Goal: Task Accomplishment & Management: Manage account settings

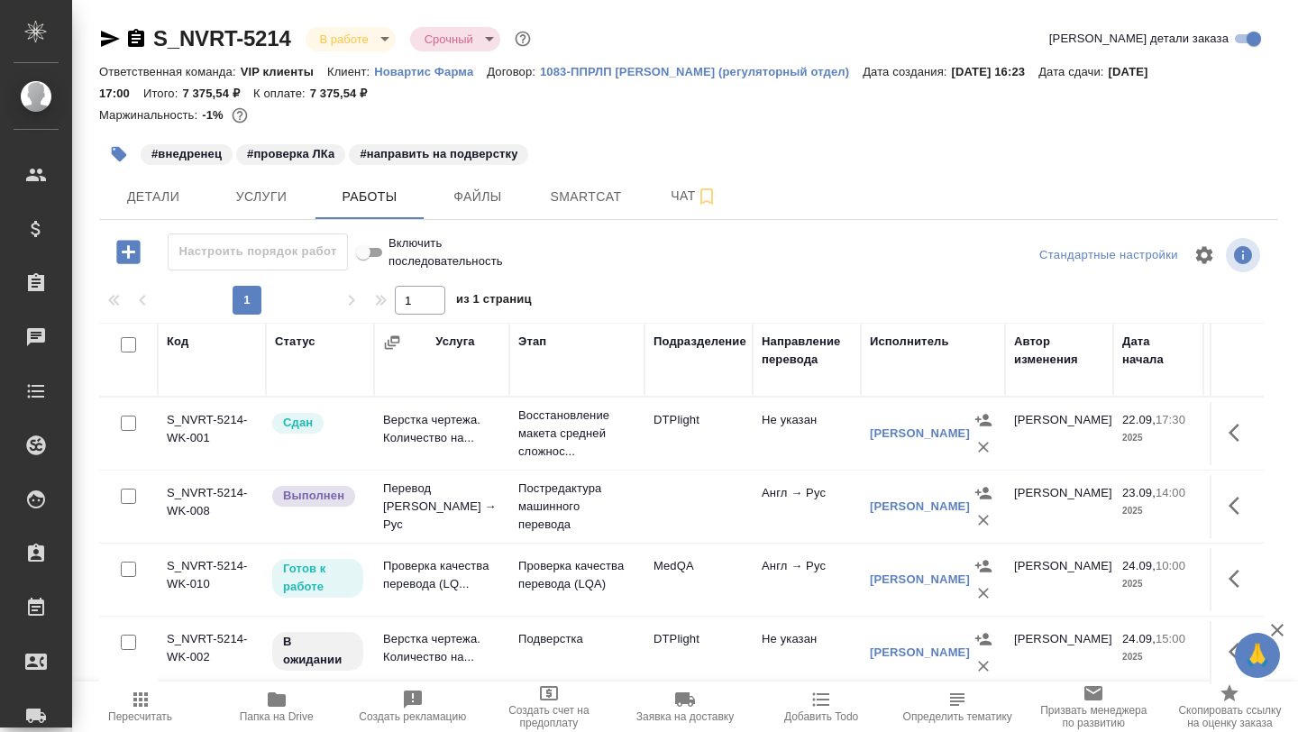
scroll to position [0, 281]
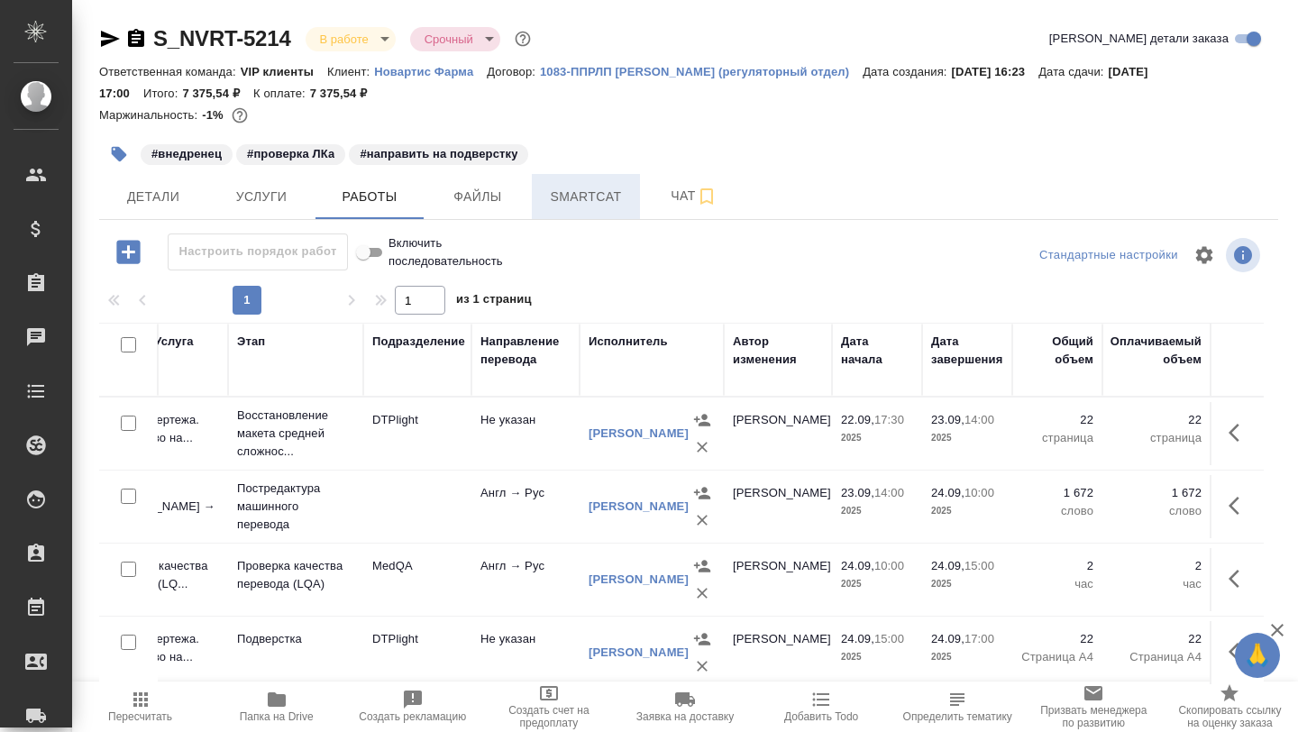
click at [590, 196] on span "Smartcat" at bounding box center [586, 197] width 87 height 23
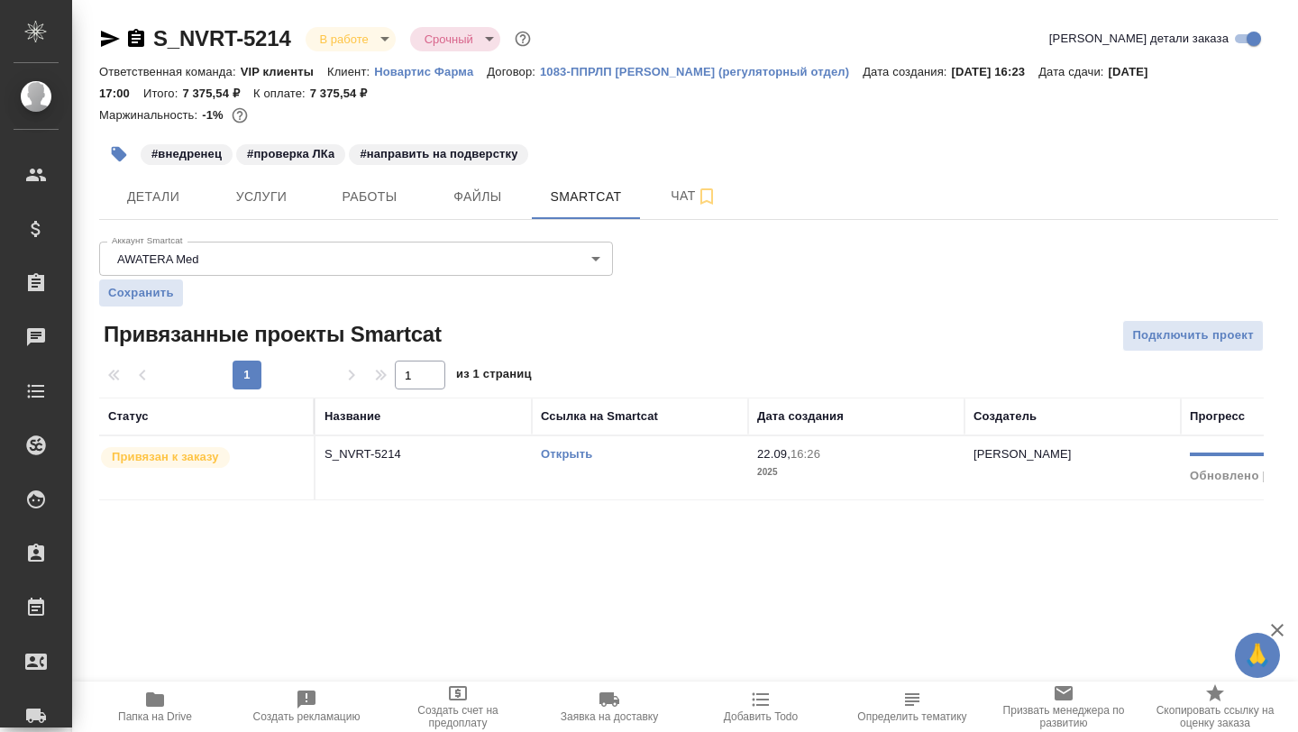
click at [561, 455] on link "Открыть" at bounding box center [566, 454] width 51 height 14
click at [154, 701] on icon "button" at bounding box center [155, 699] width 18 height 14
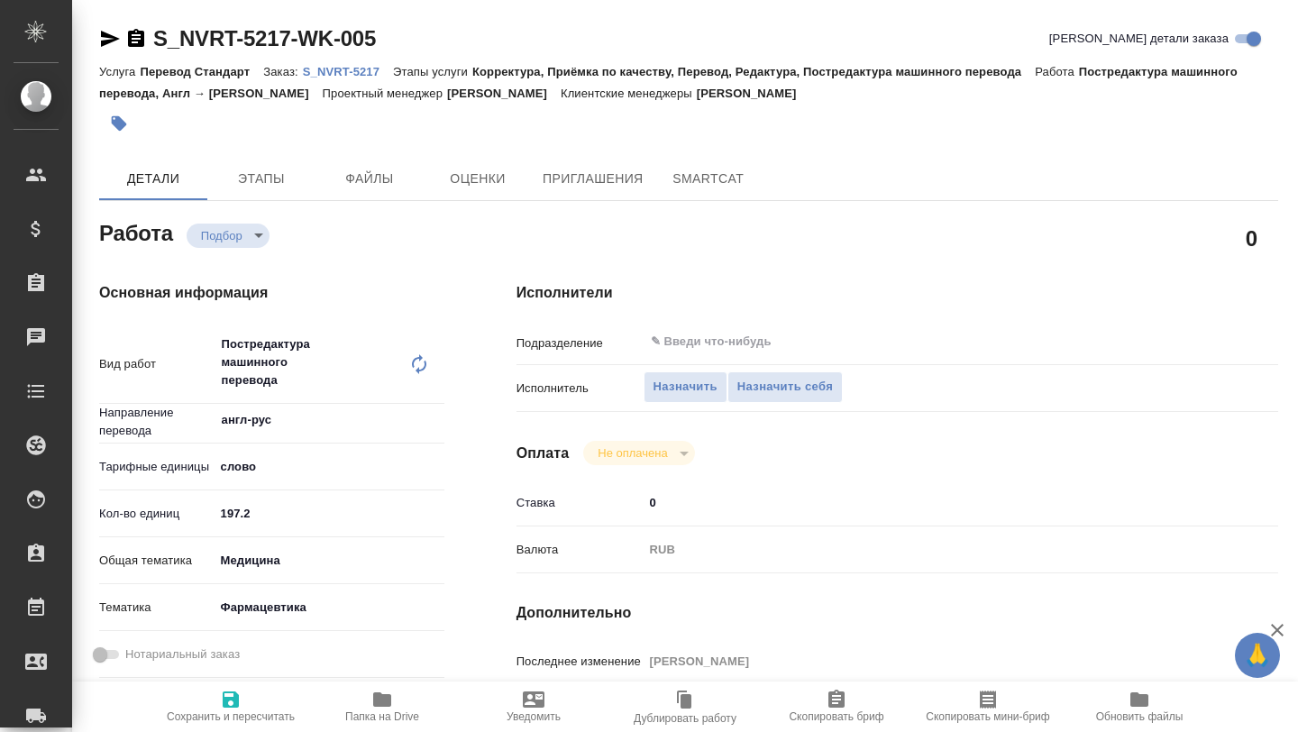
type textarea "x"
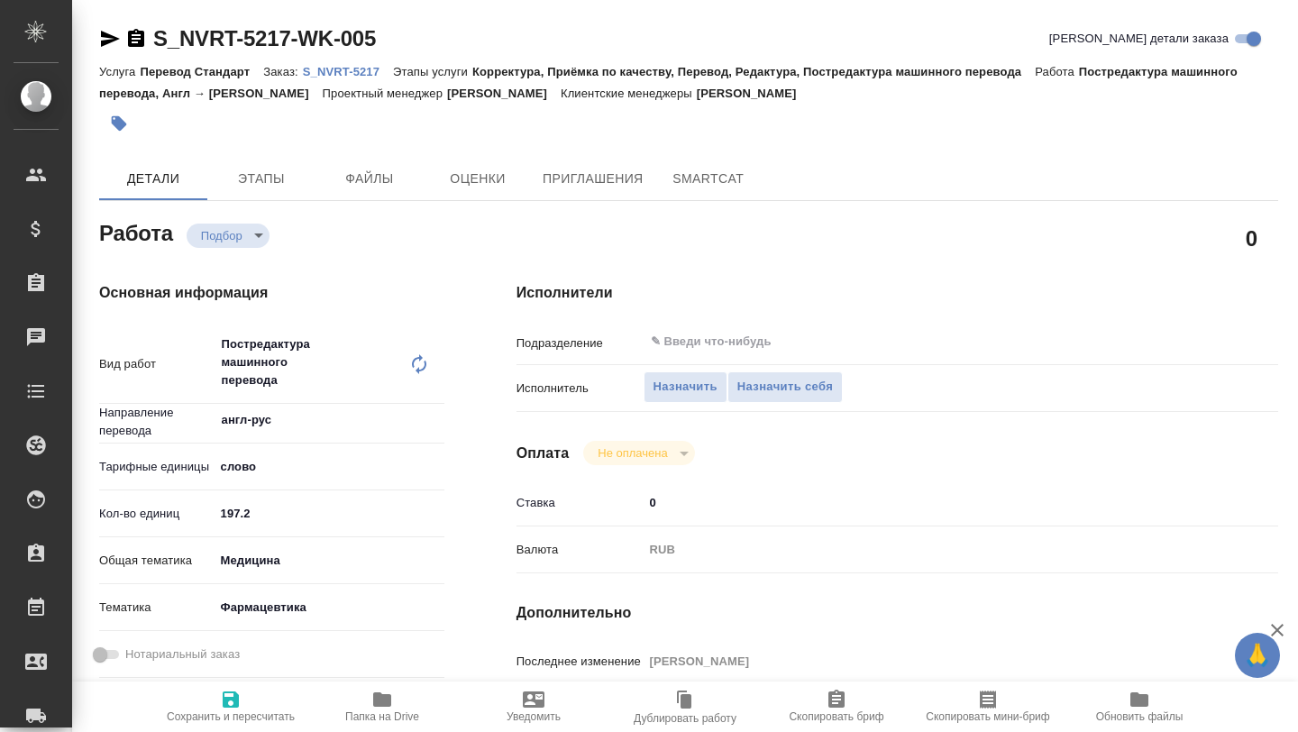
type textarea "x"
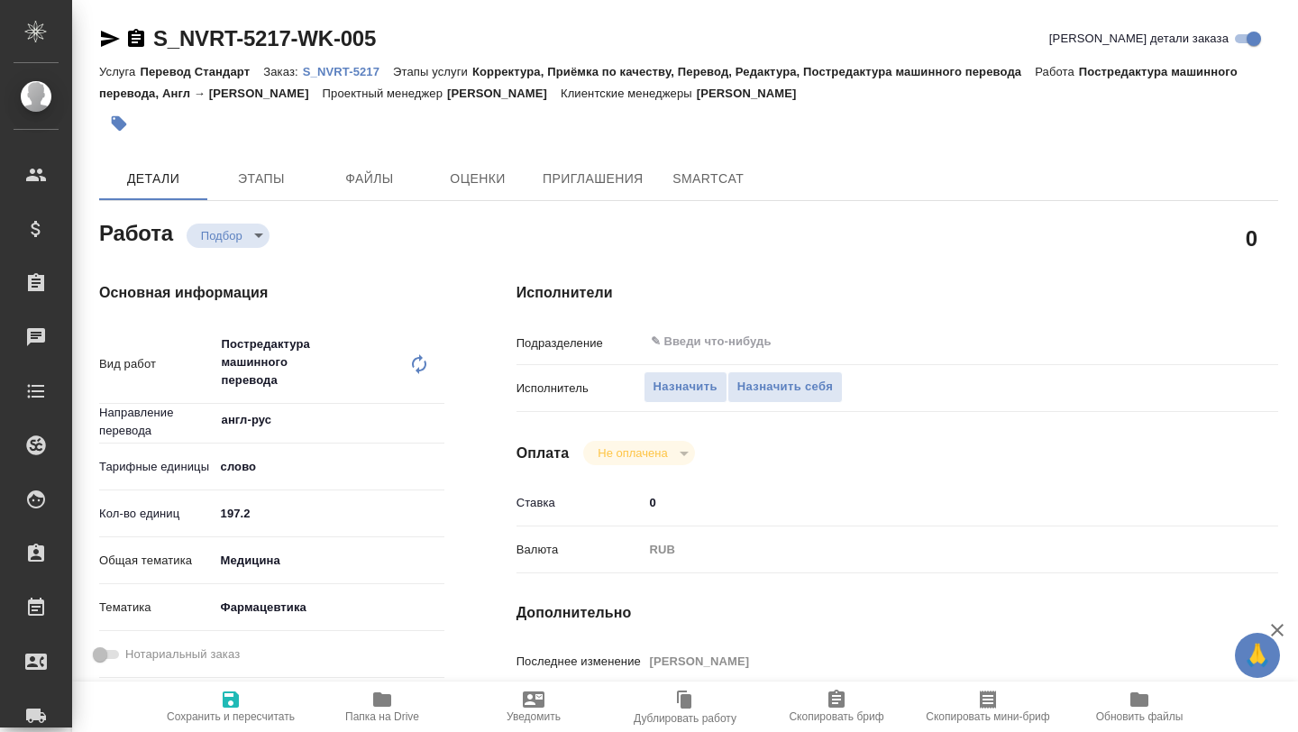
type textarea "x"
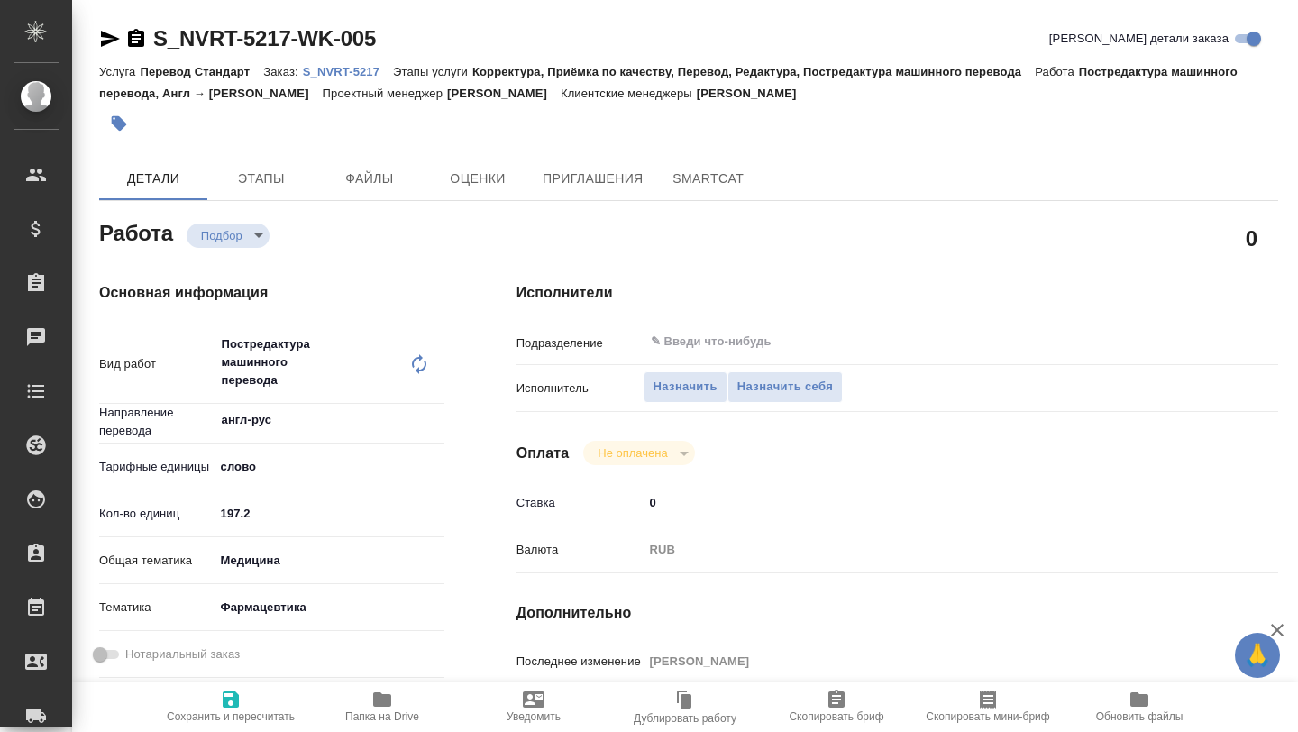
type textarea "x"
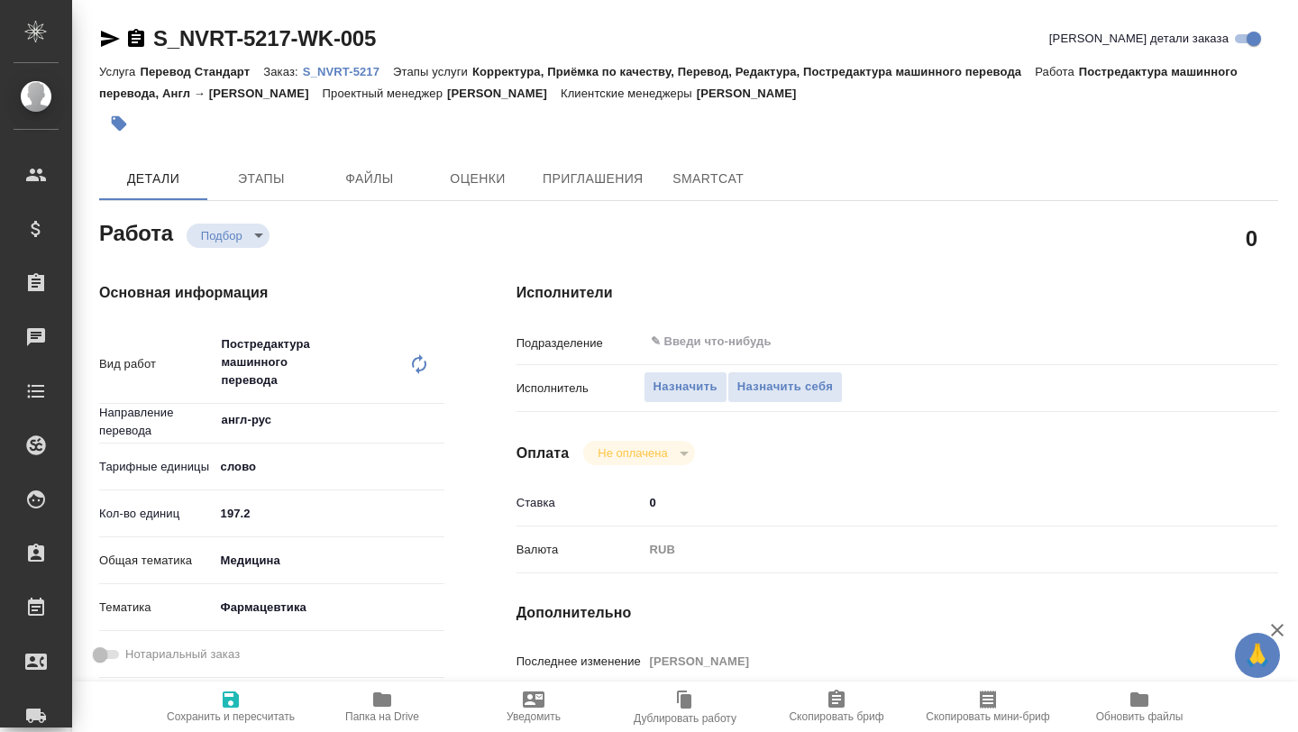
type textarea "x"
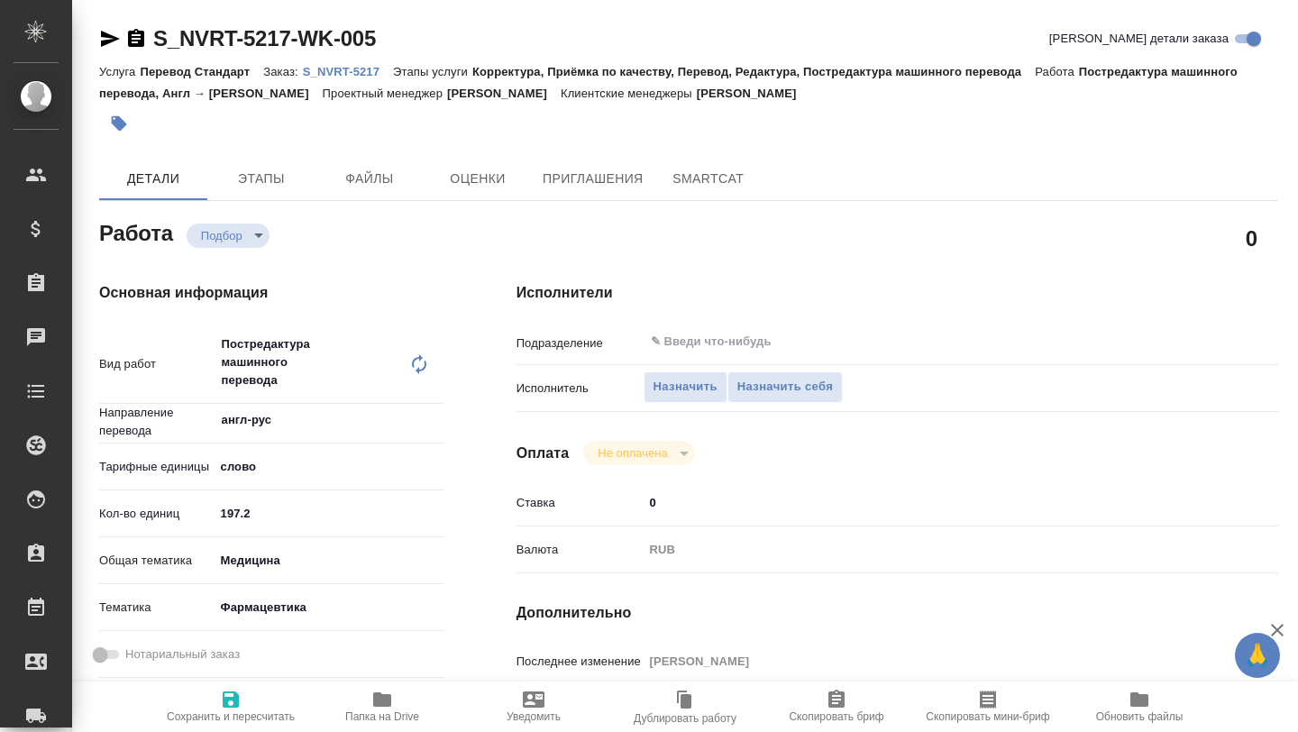
type textarea "x"
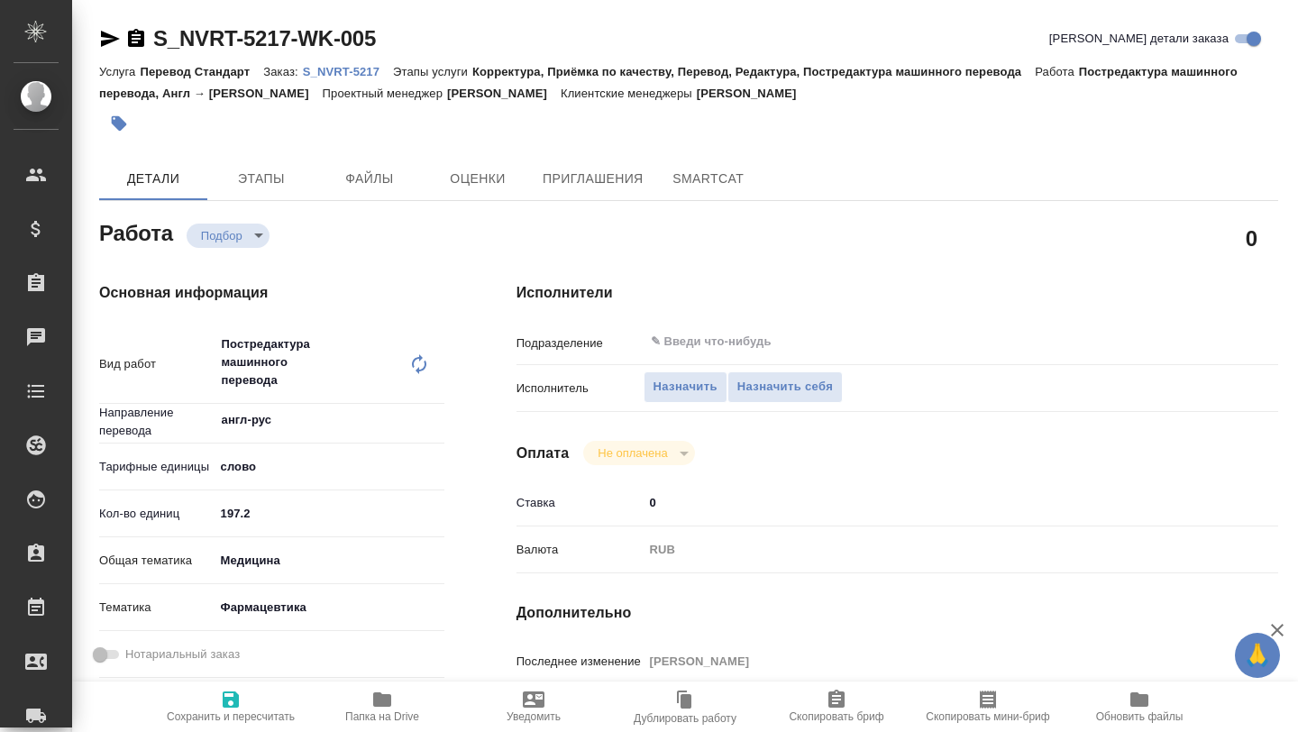
type textarea "x"
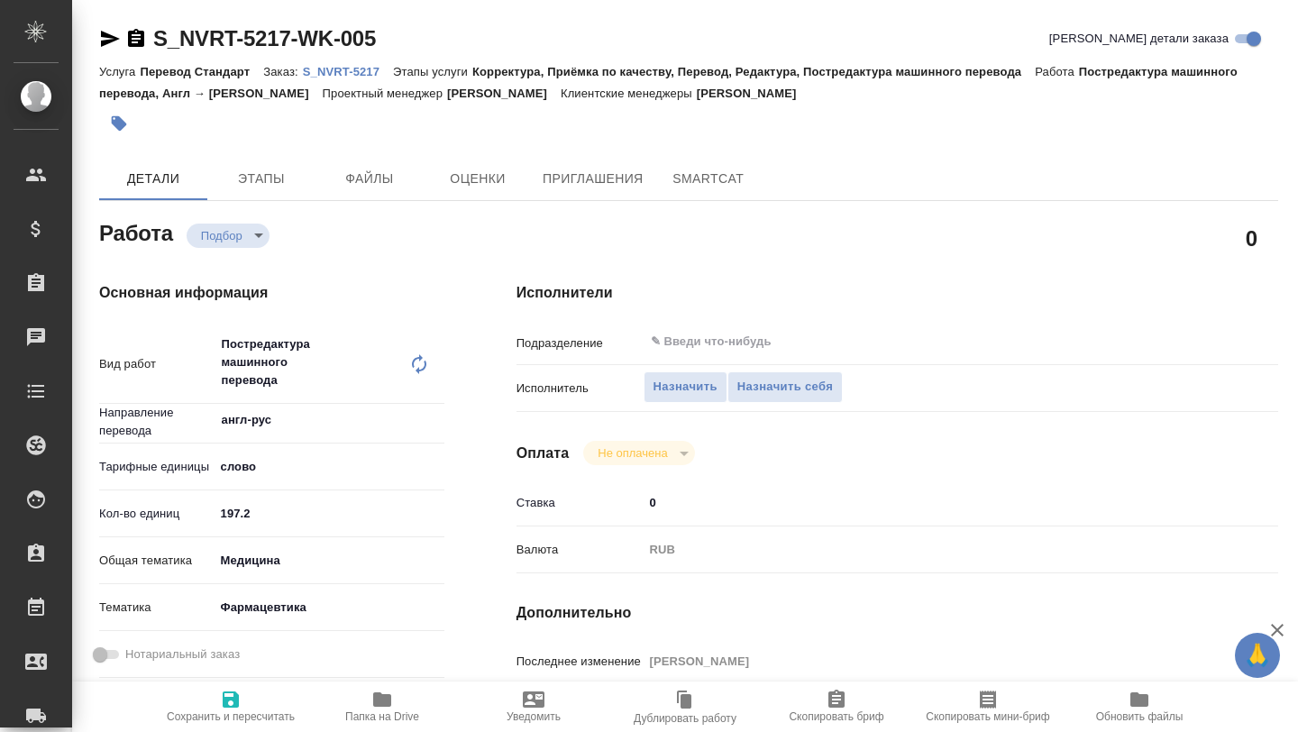
click at [374, 699] on icon "button" at bounding box center [382, 699] width 18 height 14
type textarea "x"
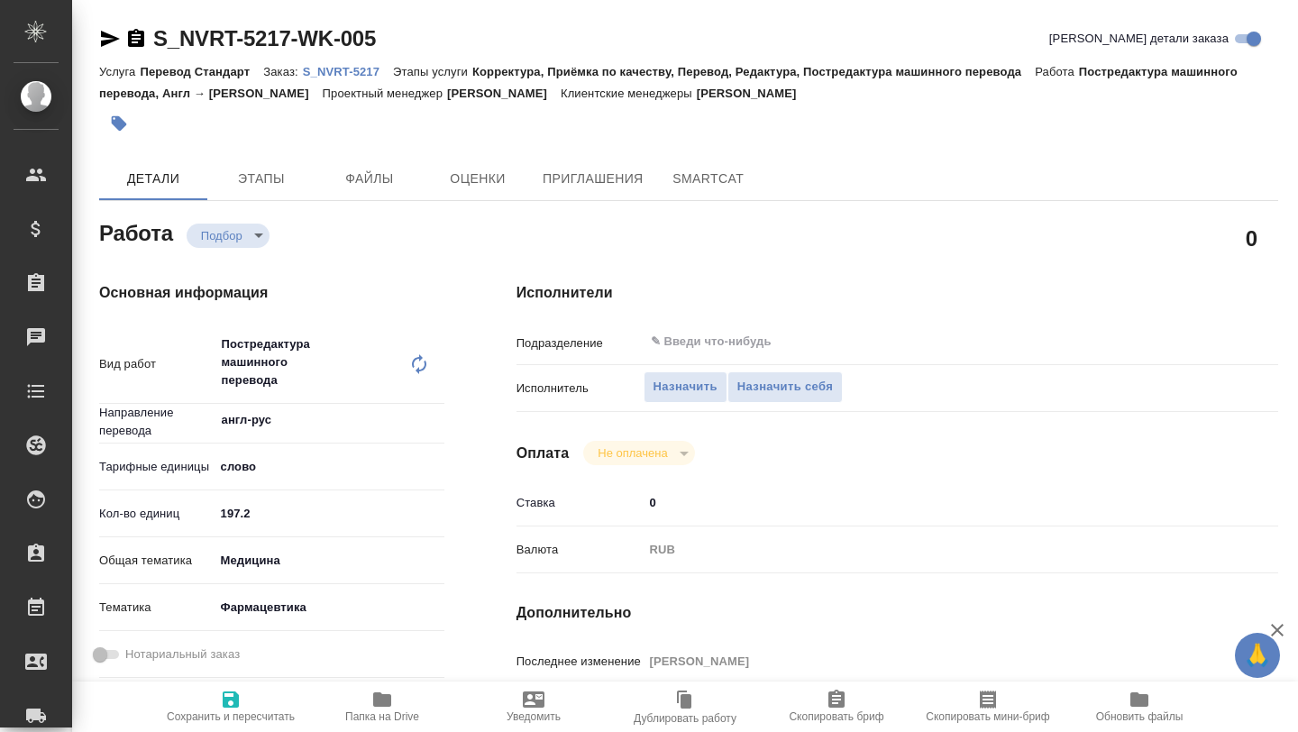
type textarea "x"
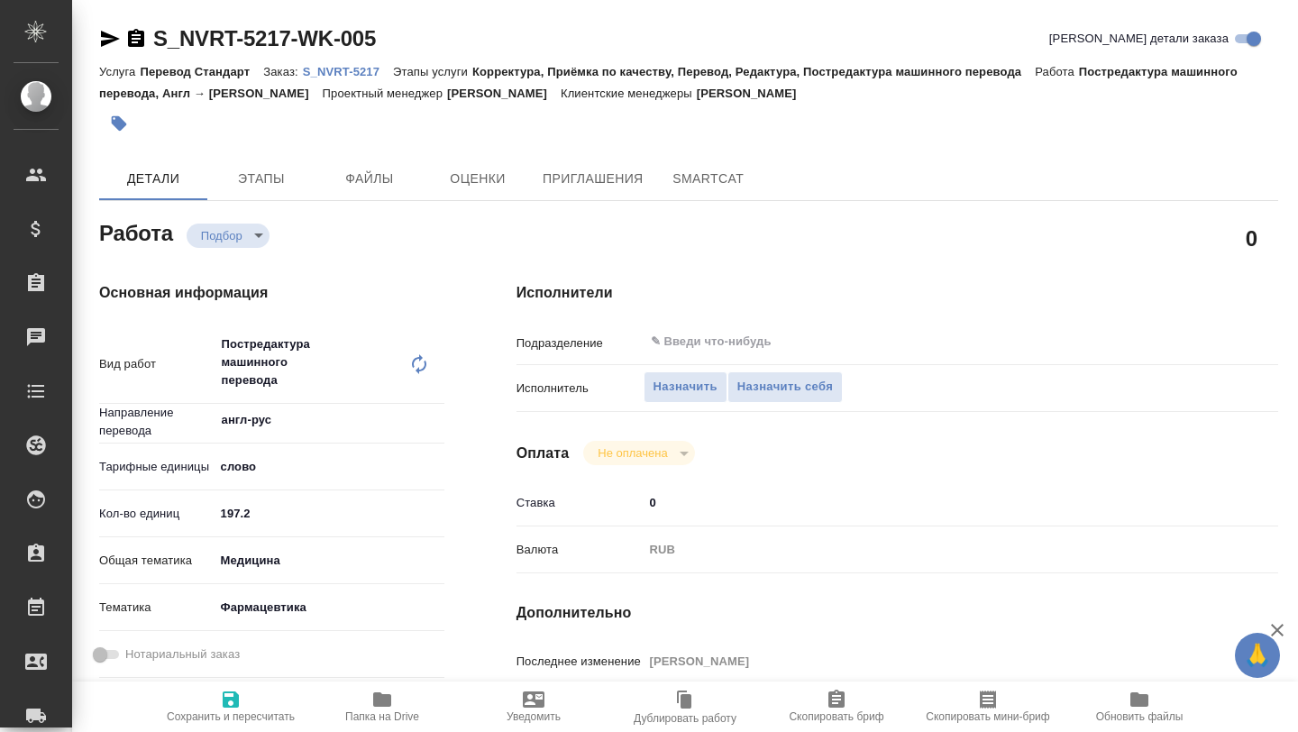
type textarea "x"
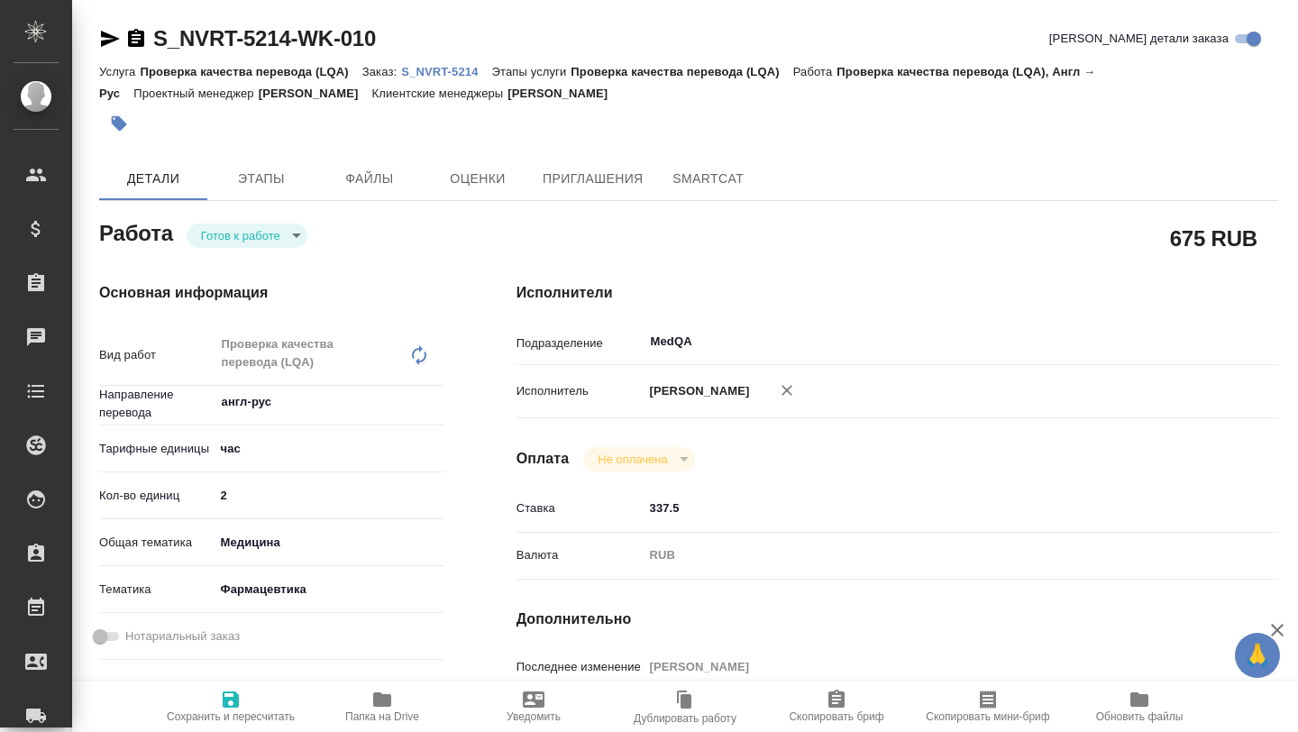
scroll to position [0, 8]
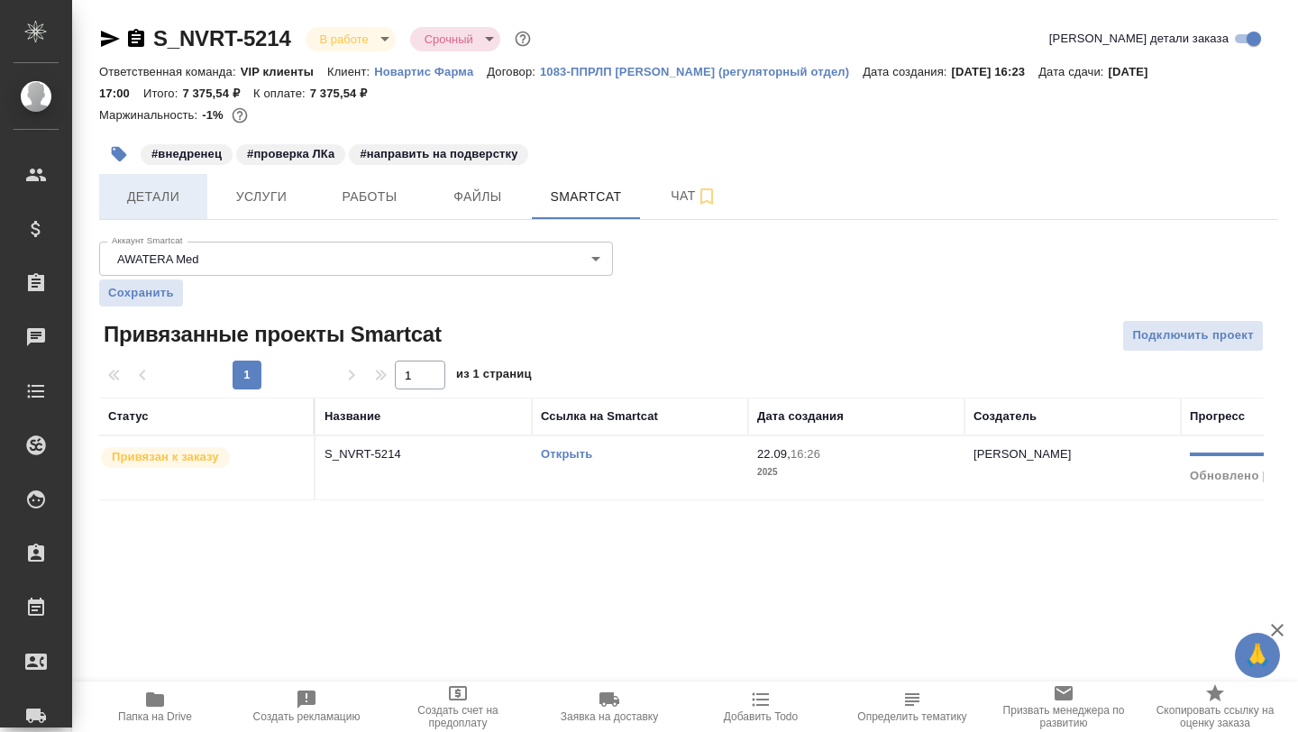
click at [162, 197] on span "Детали" at bounding box center [153, 197] width 87 height 23
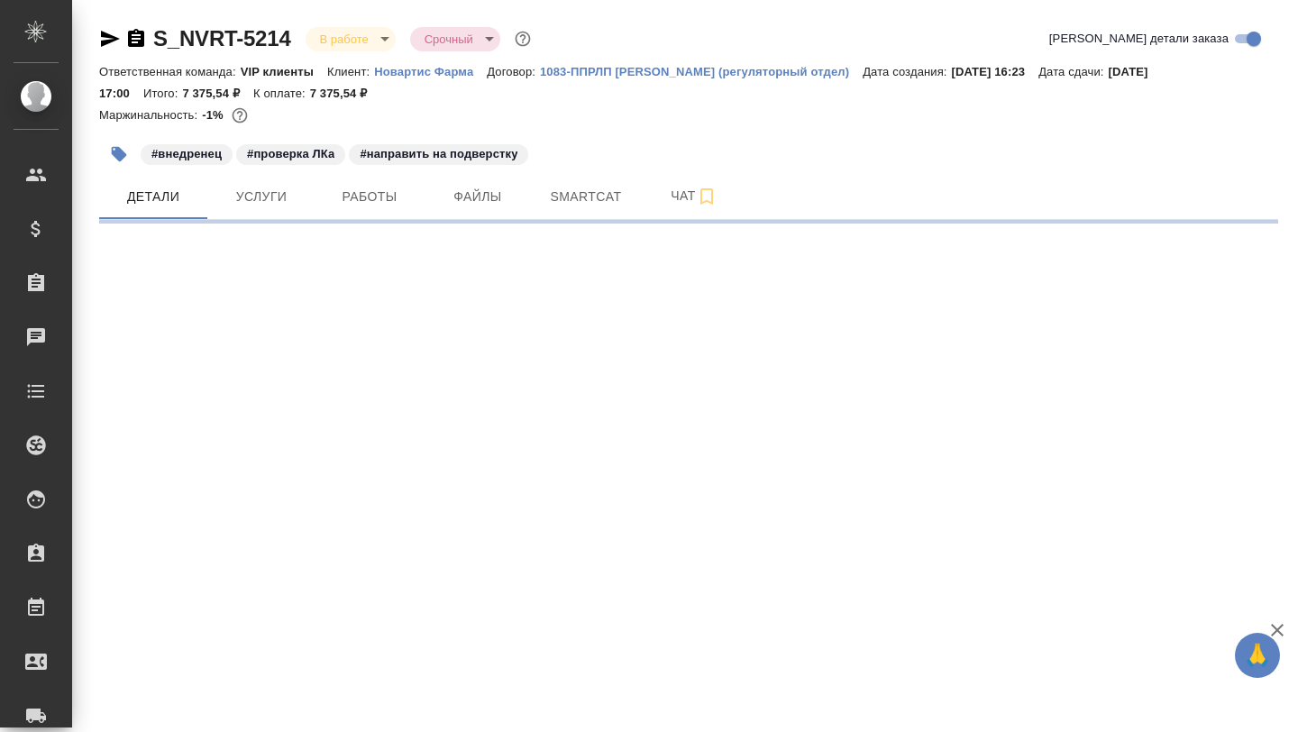
select select "RU"
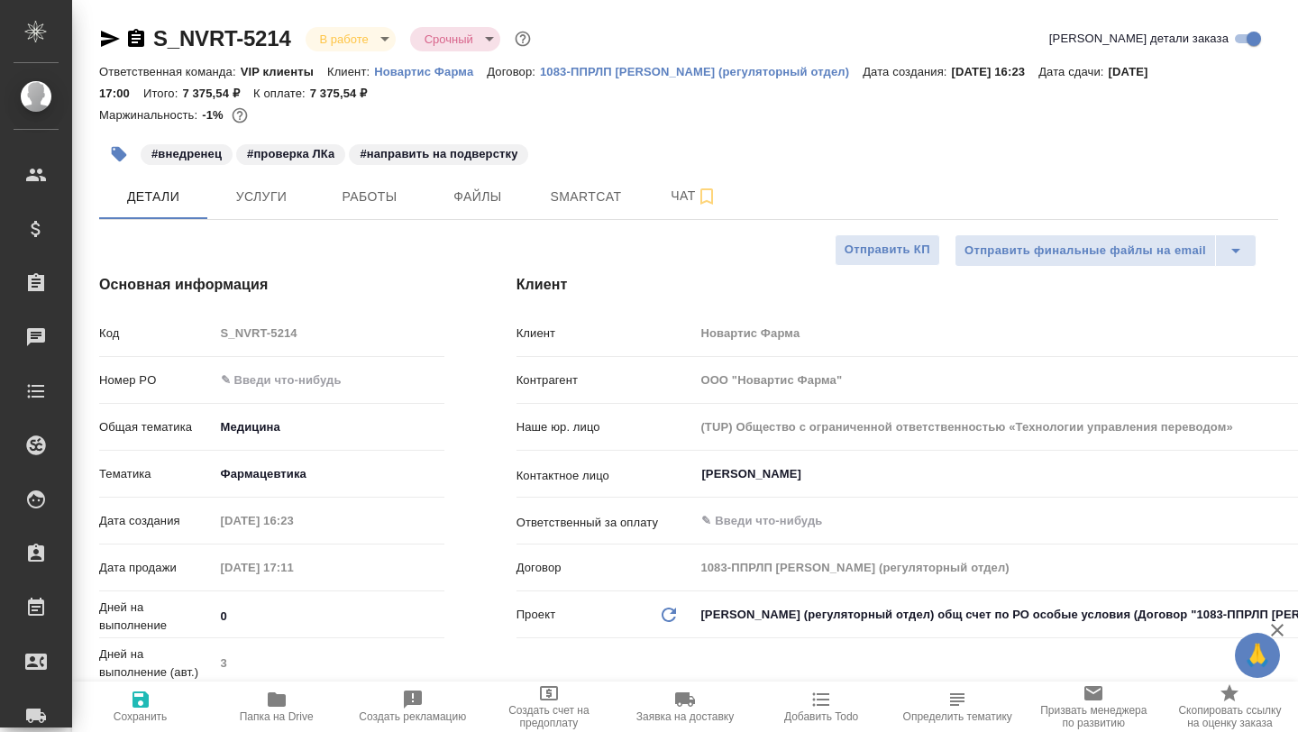
type textarea "x"
type input "[PERSON_NAME]"
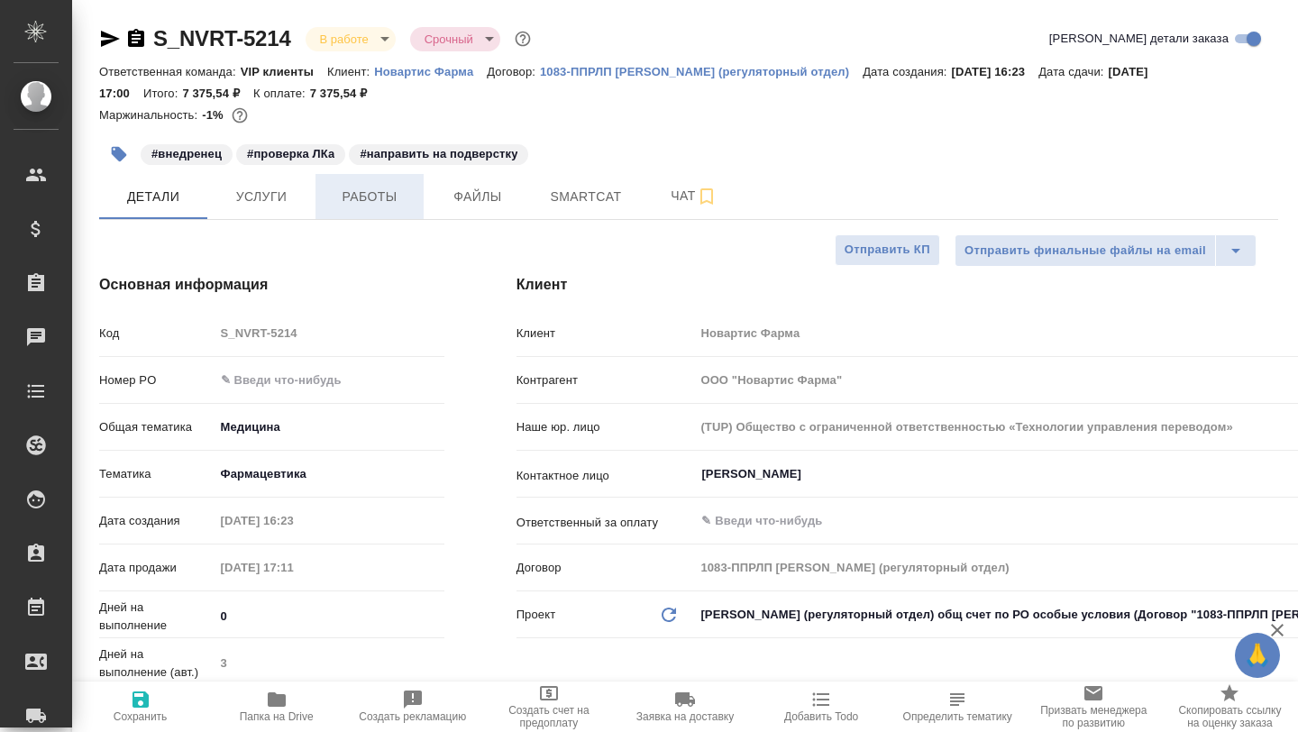
click at [372, 204] on span "Работы" at bounding box center [369, 197] width 87 height 23
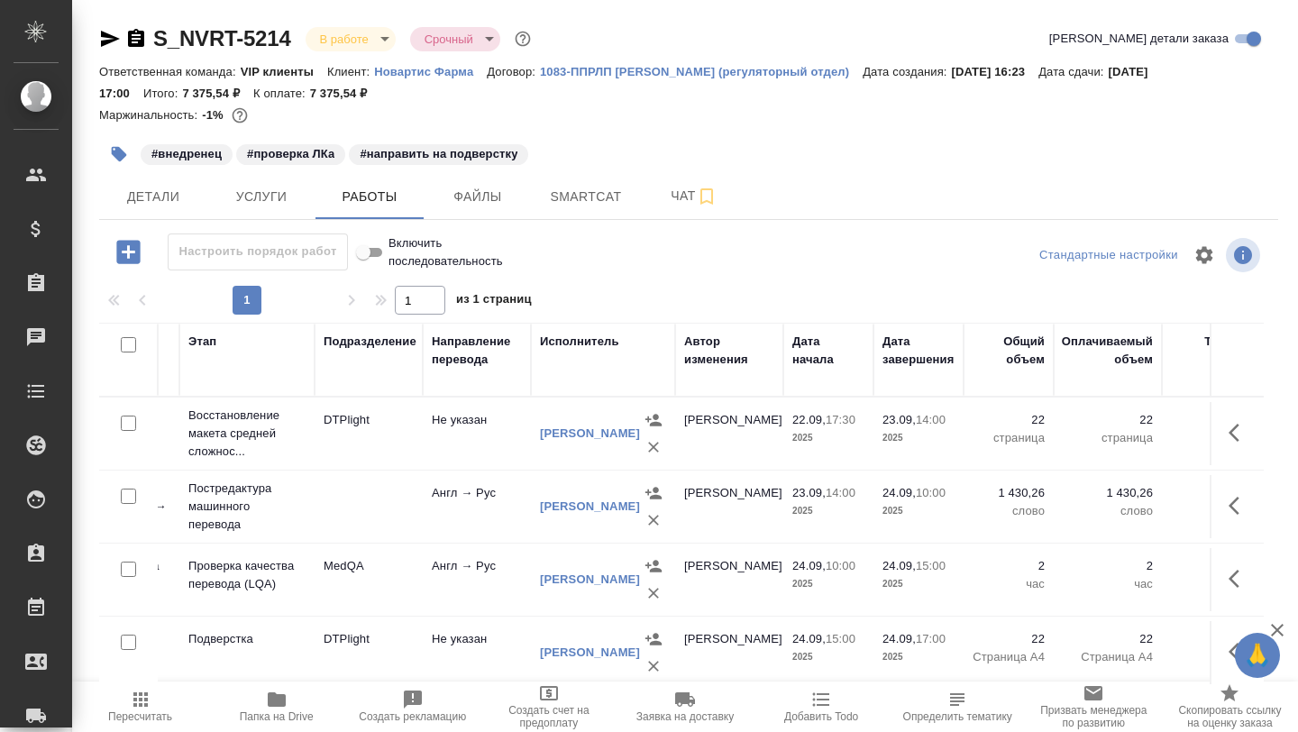
scroll to position [0, 334]
click at [1229, 567] on button "button" at bounding box center [1239, 578] width 43 height 43
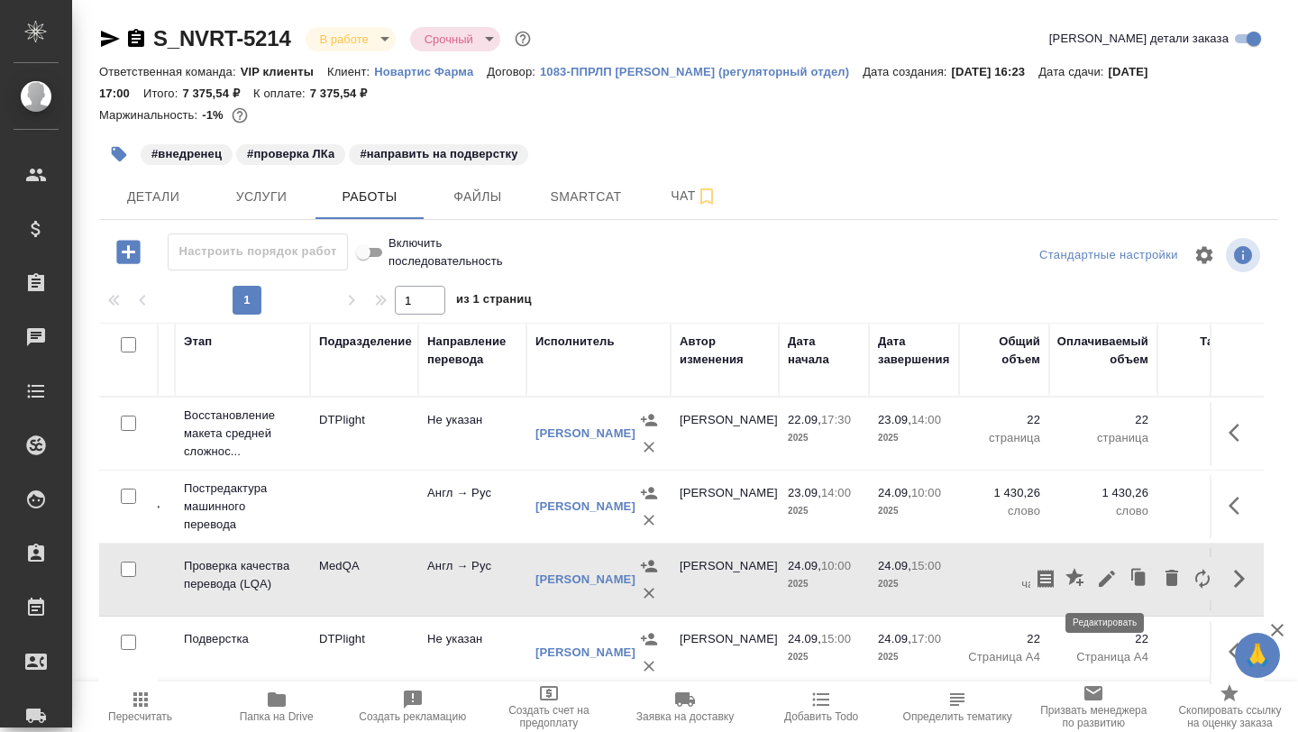
click at [1102, 577] on icon "button" at bounding box center [1107, 579] width 22 height 22
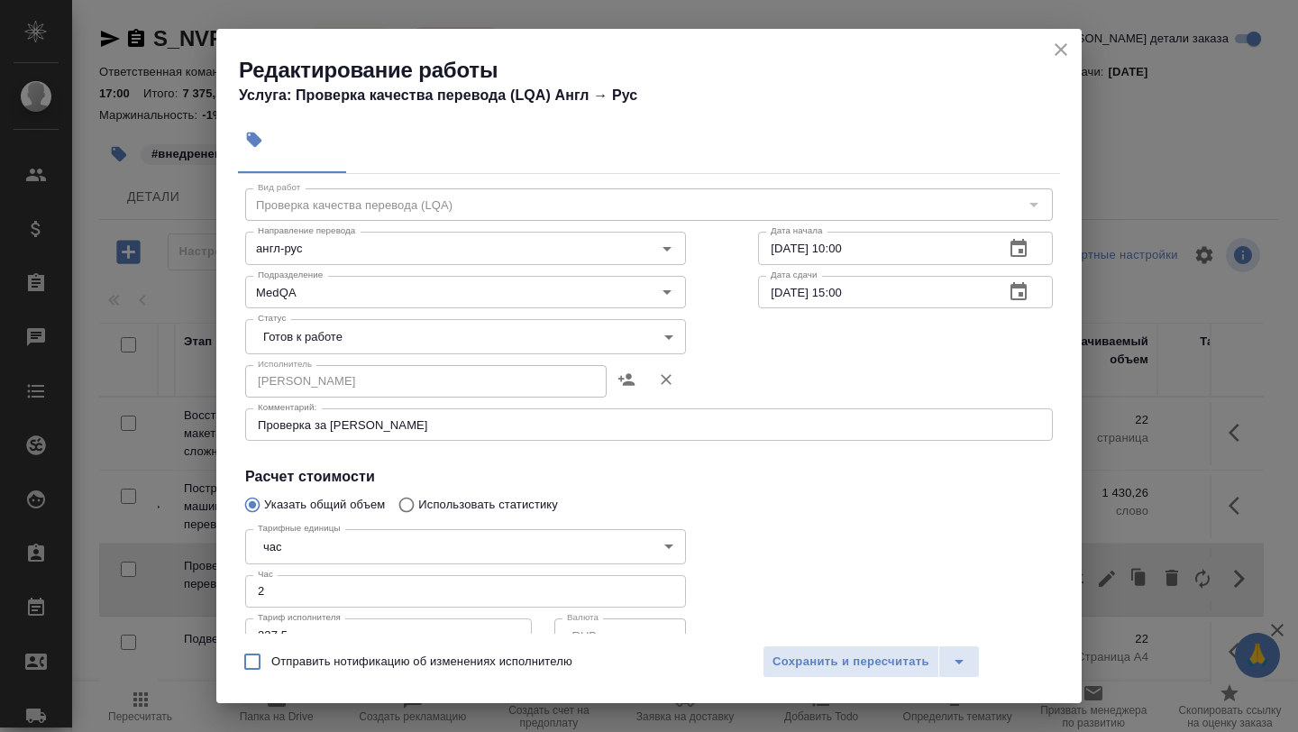
scroll to position [62, 0]
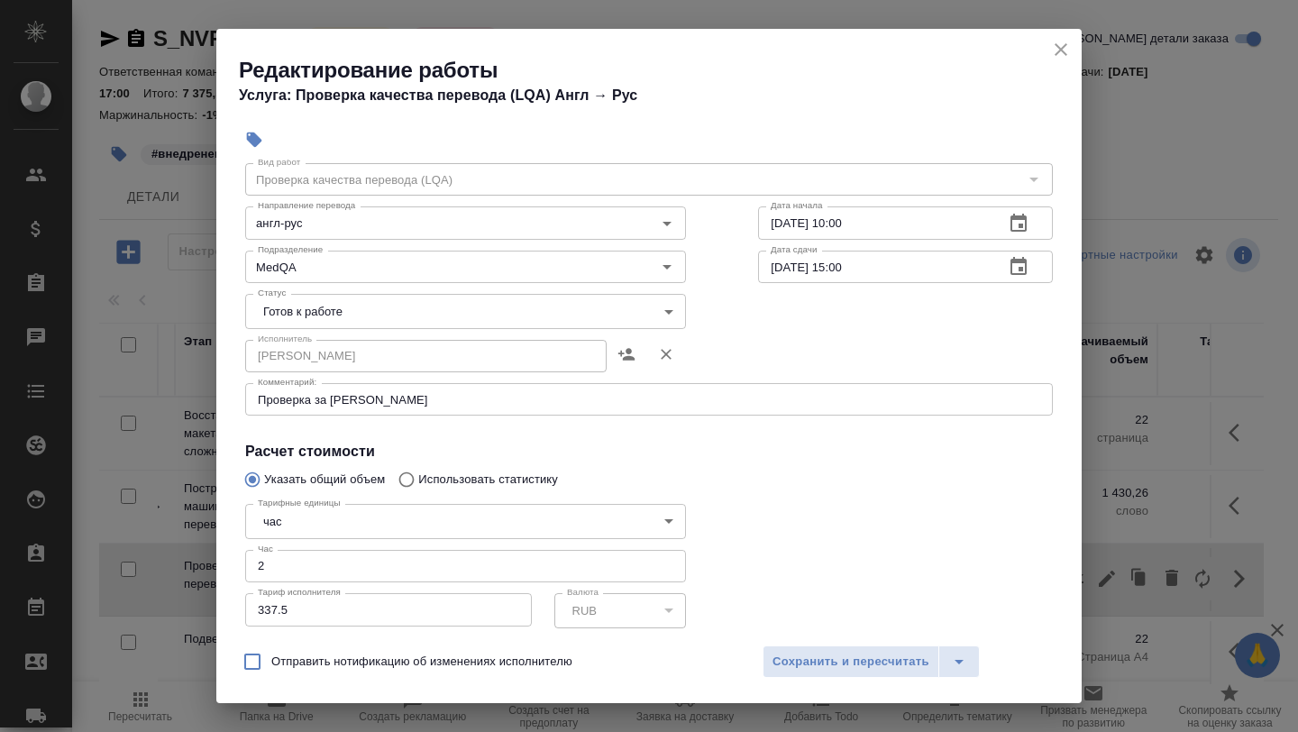
type input "1"
click at [667, 571] on input "1" at bounding box center [465, 566] width 441 height 32
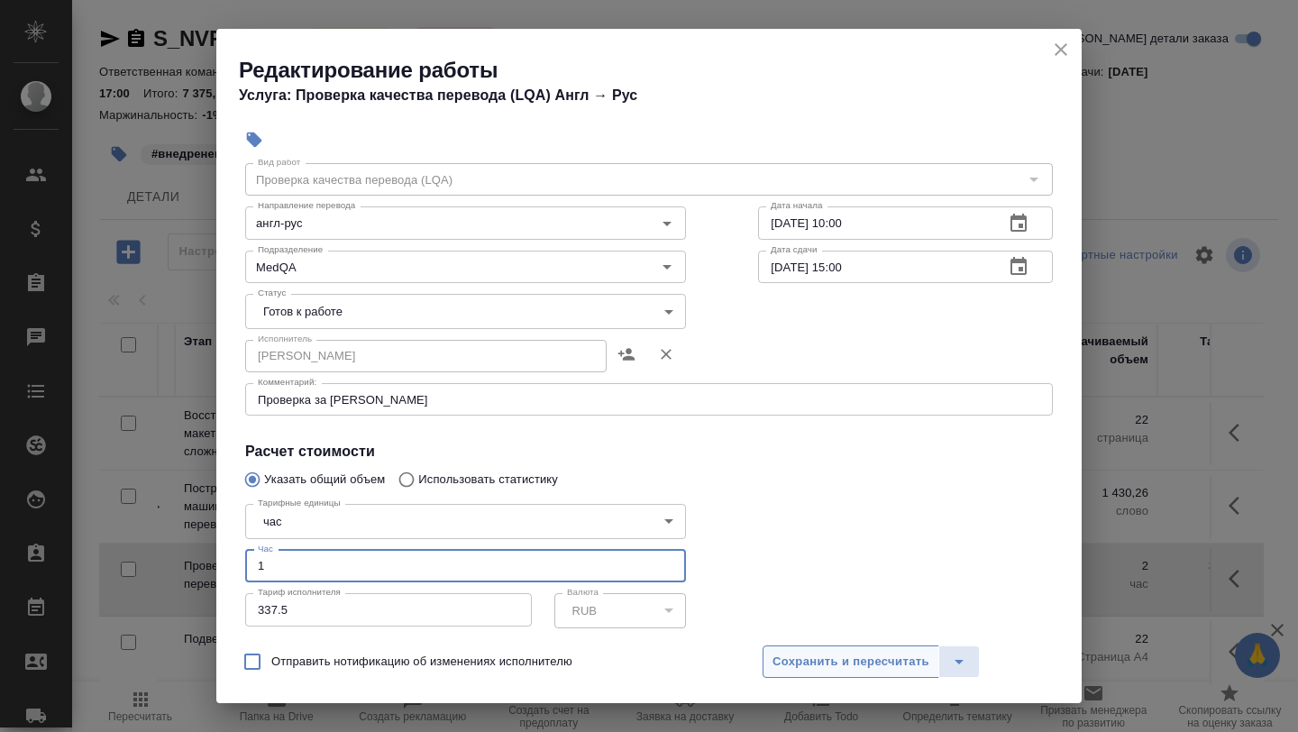
click at [835, 671] on span "Сохранить и пересчитать" at bounding box center [850, 662] width 157 height 21
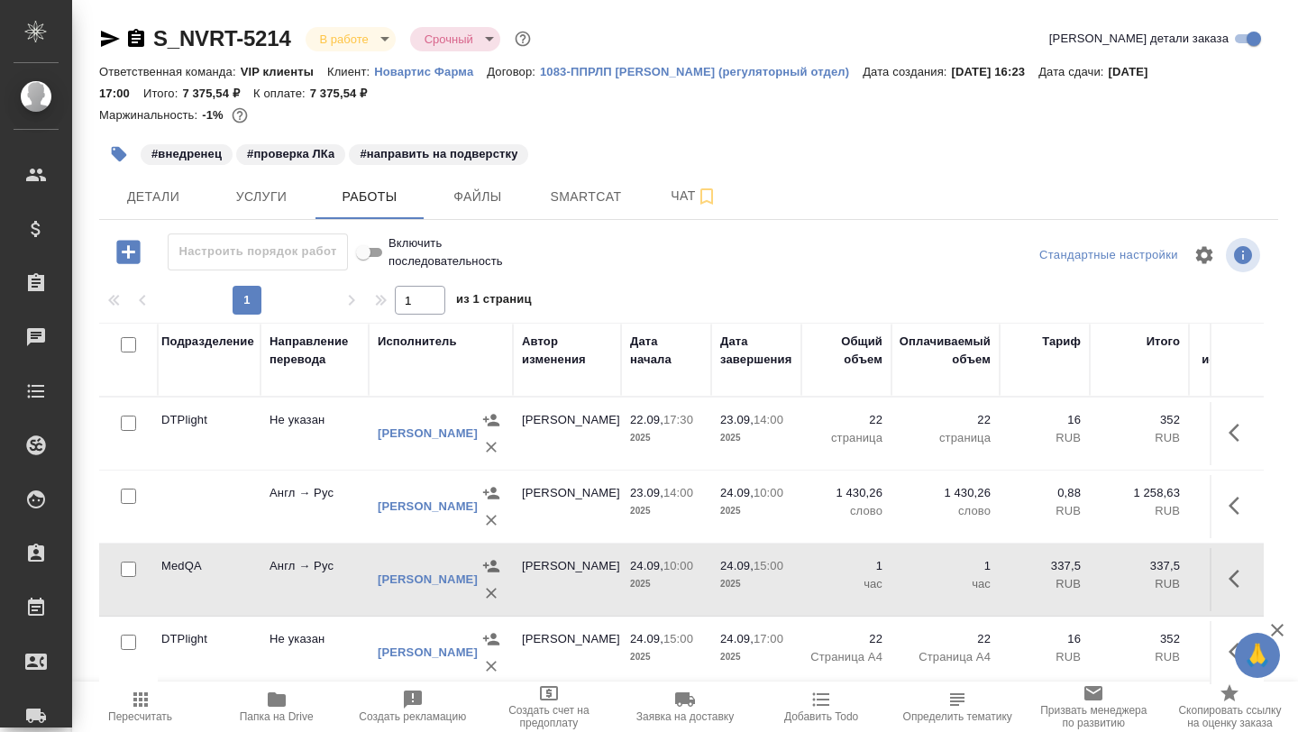
scroll to position [0, 494]
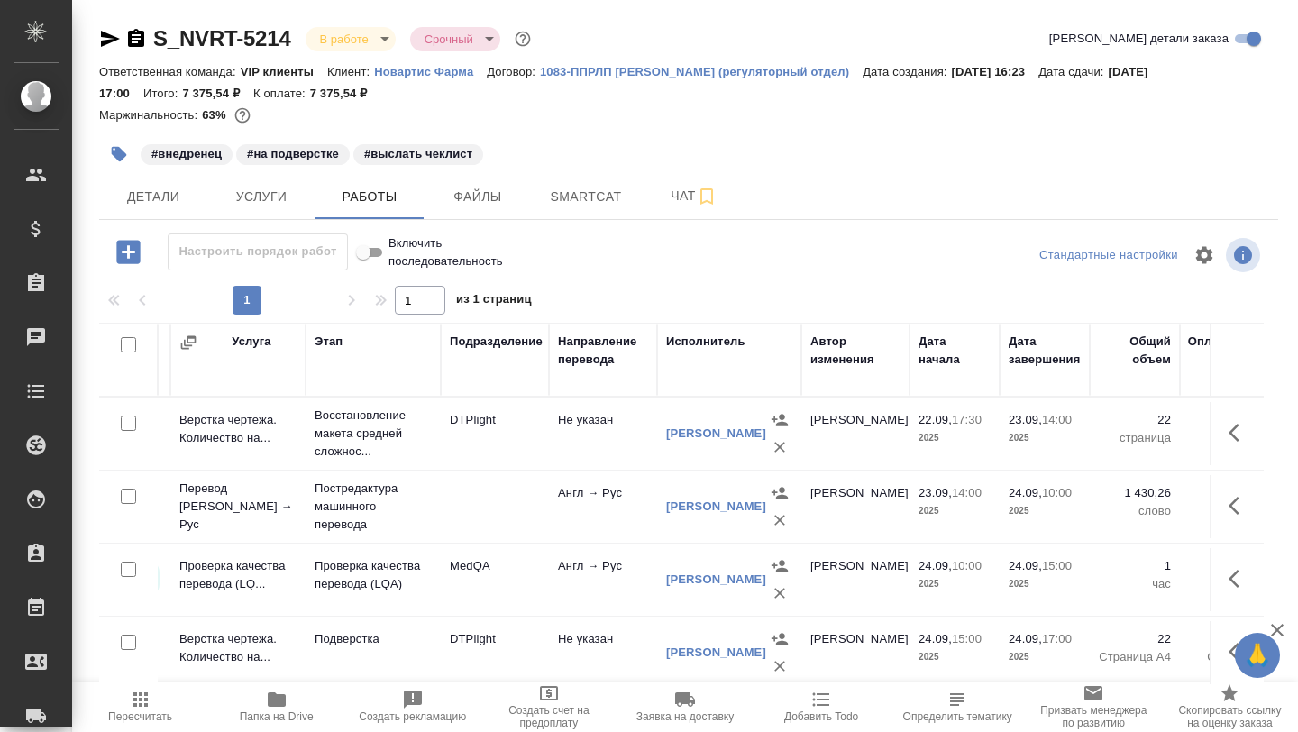
scroll to position [0, 206]
click at [1235, 507] on icon "button" at bounding box center [1240, 506] width 22 height 22
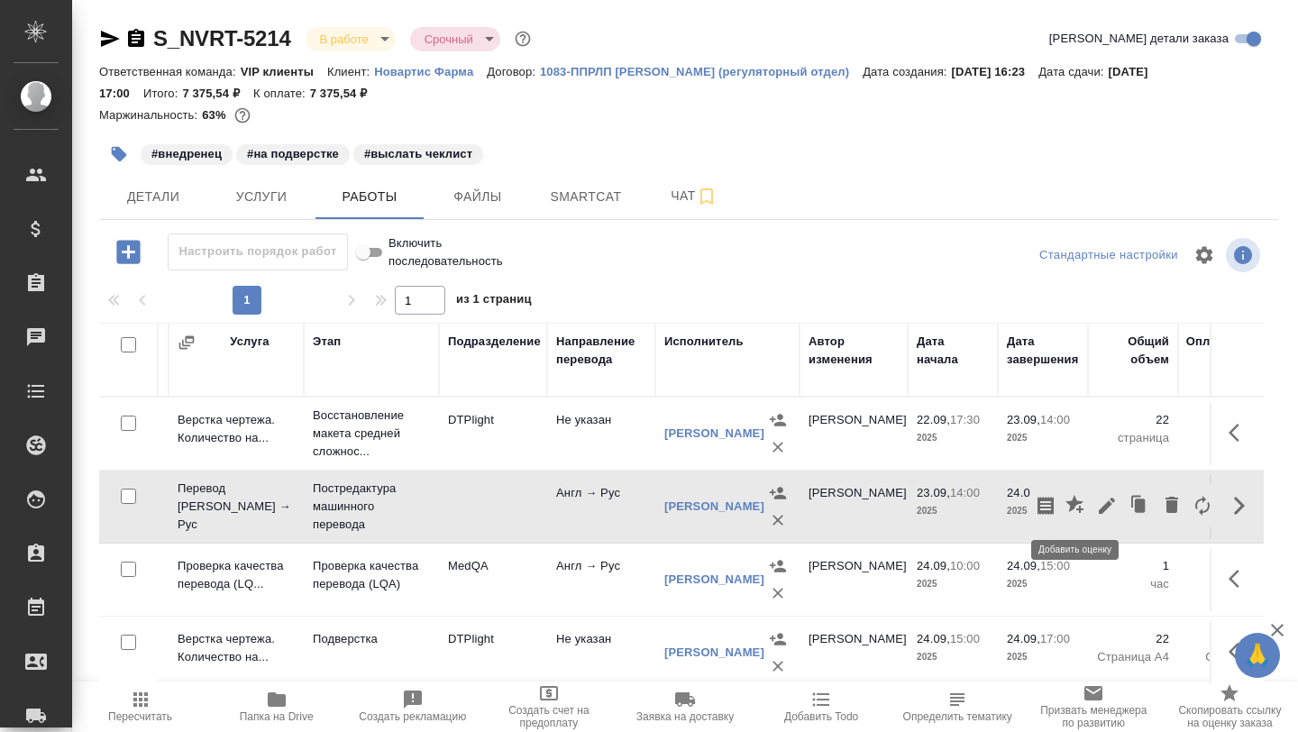
click at [1078, 507] on icon "button" at bounding box center [1076, 506] width 22 height 22
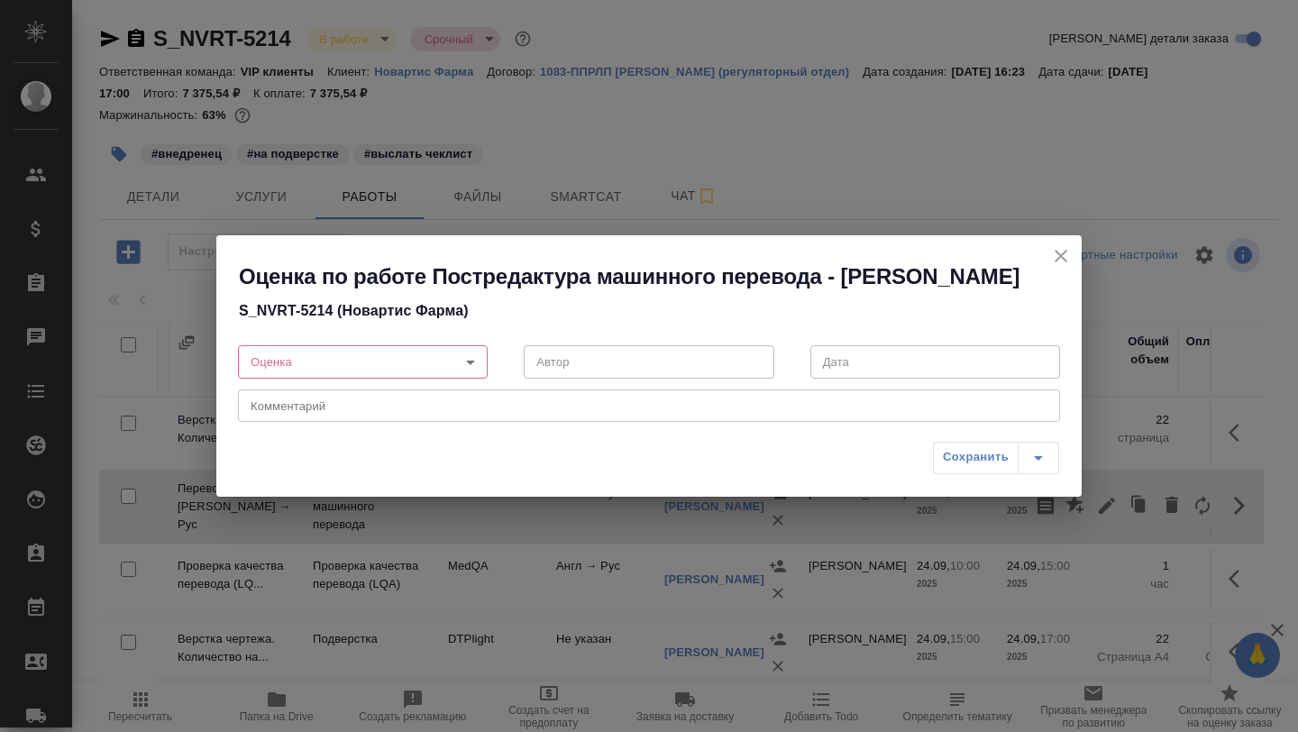
click at [473, 382] on body "🙏 .cls-1 fill:#fff; AWATERA [PERSON_NAME] Спецификации Заказы 0 Чаты Todo Проек…" at bounding box center [649, 366] width 1298 height 732
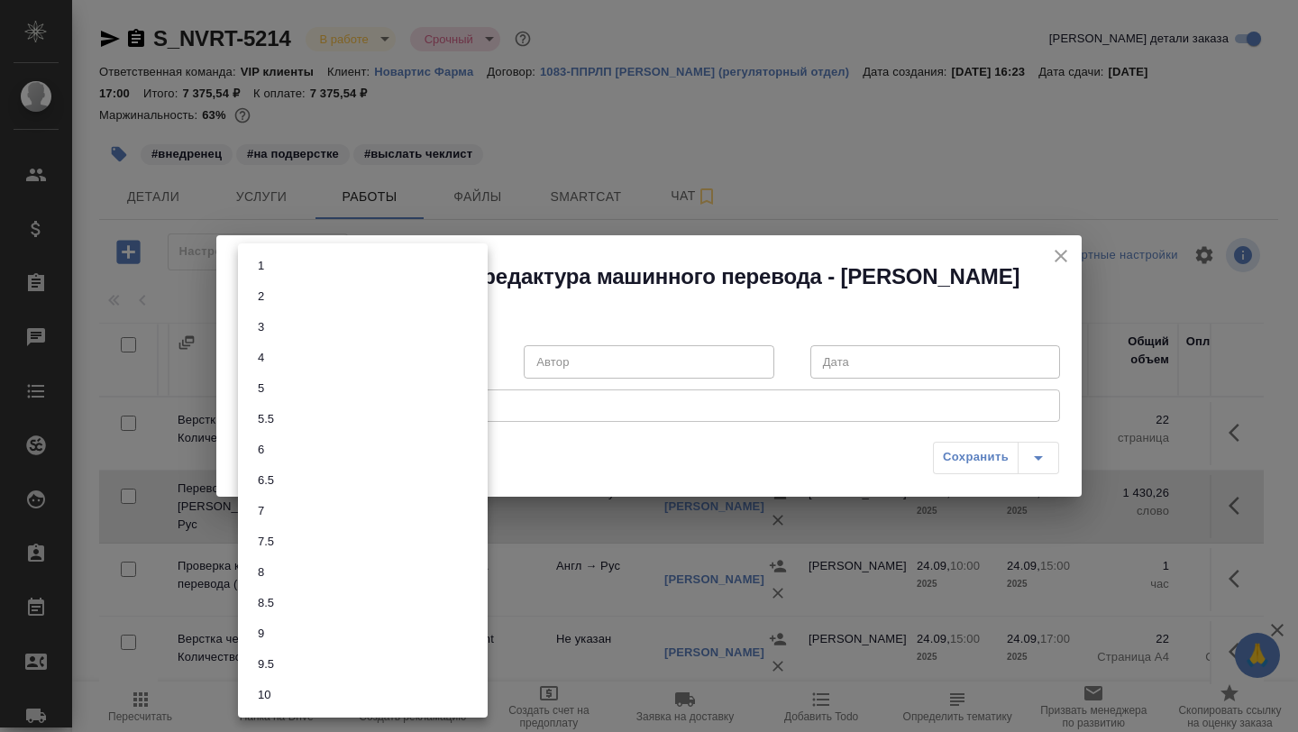
click at [374, 544] on li "7.5" at bounding box center [363, 541] width 250 height 31
type input "7.5"
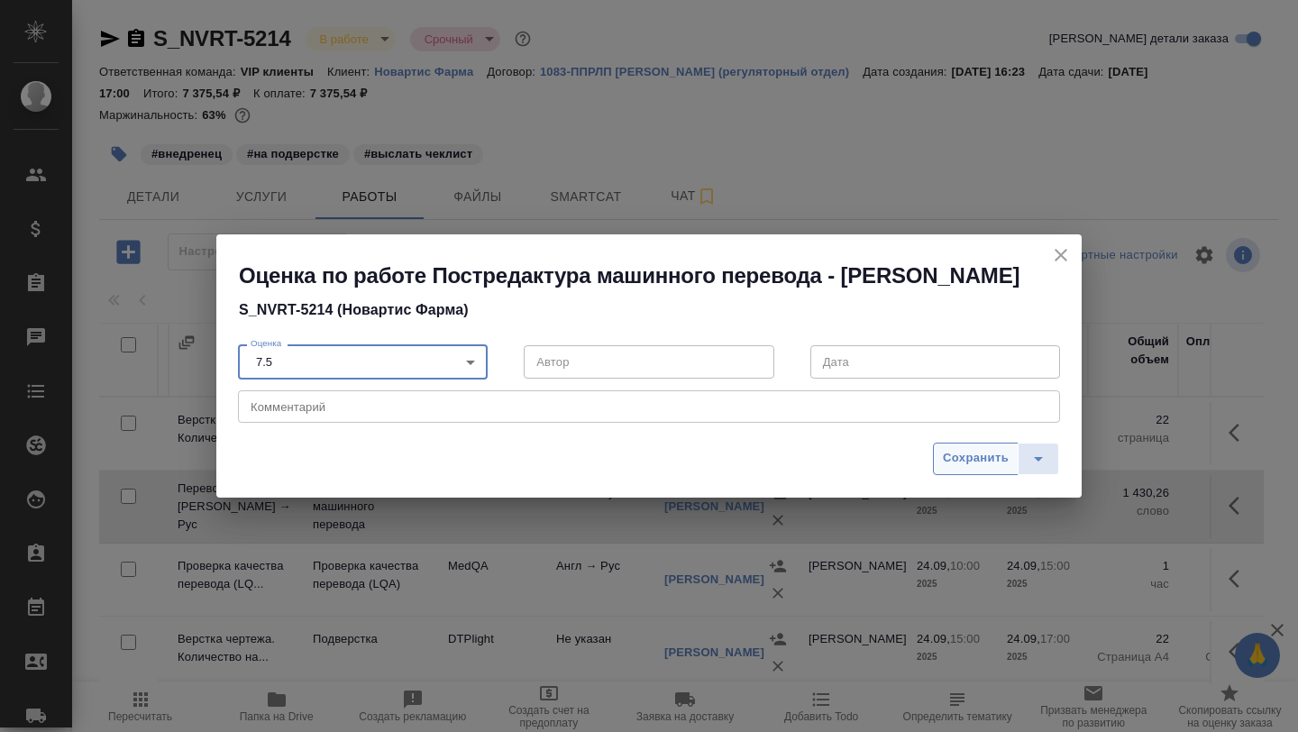
click at [964, 469] on span "Сохранить" at bounding box center [976, 458] width 66 height 21
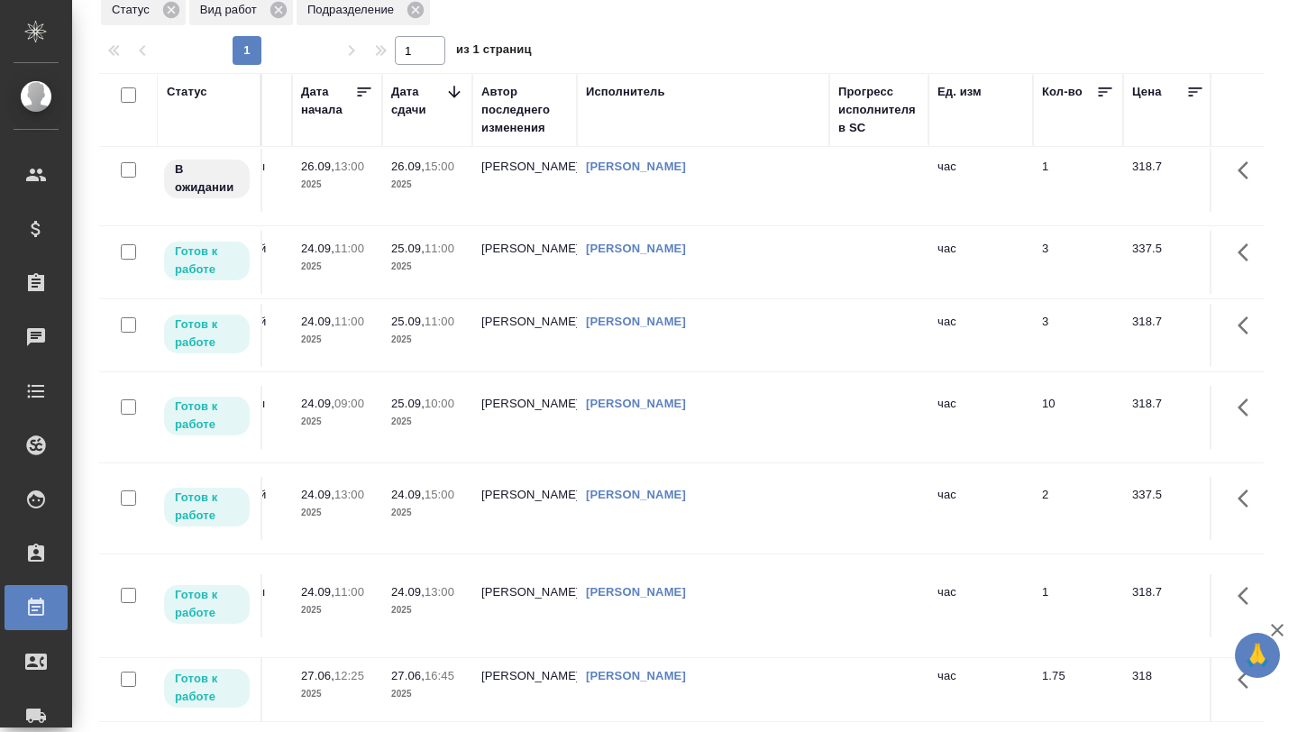
scroll to position [13, 703]
